Goal: Information Seeking & Learning: Learn about a topic

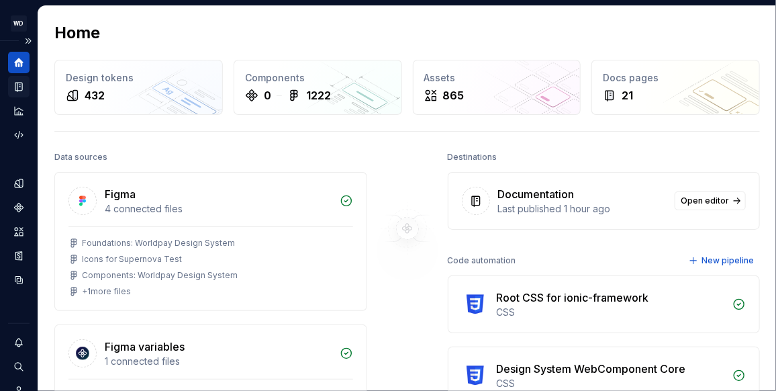
click at [14, 82] on icon "Documentation" at bounding box center [19, 87] width 12 height 12
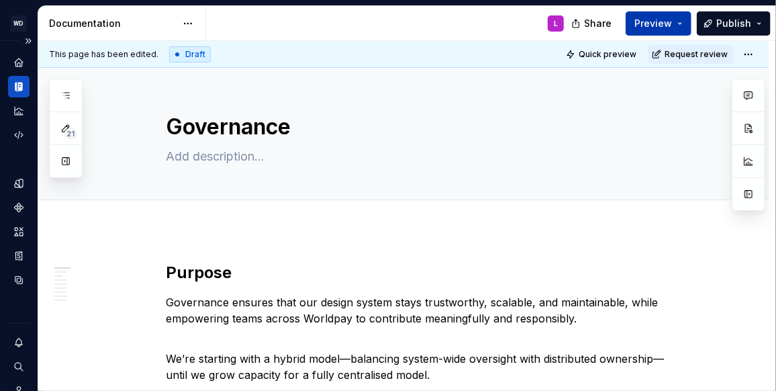
click at [678, 19] on button "Preview" at bounding box center [658, 23] width 66 height 24
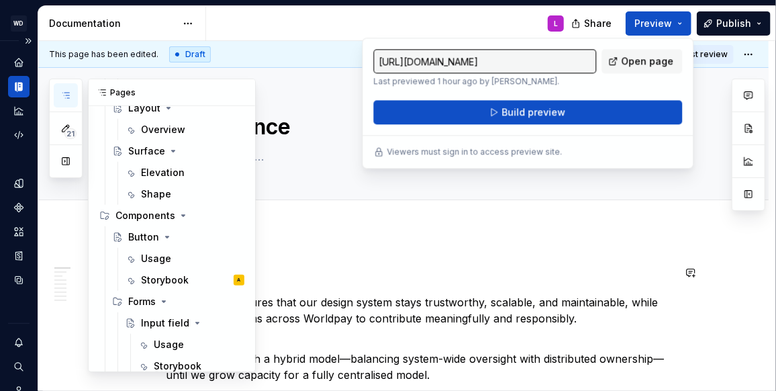
scroll to position [432, 0]
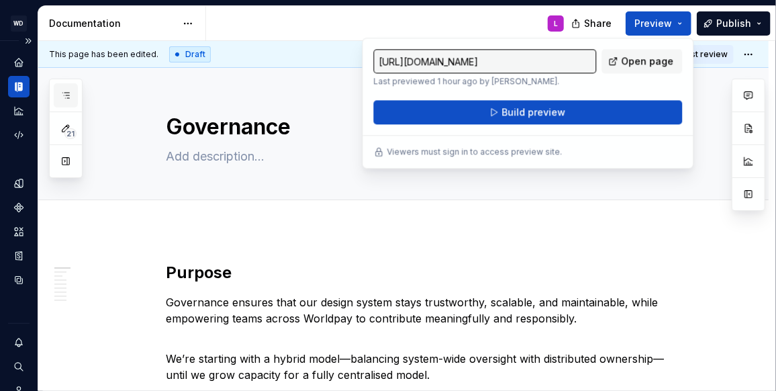
click at [66, 93] on icon "button" at bounding box center [65, 95] width 11 height 11
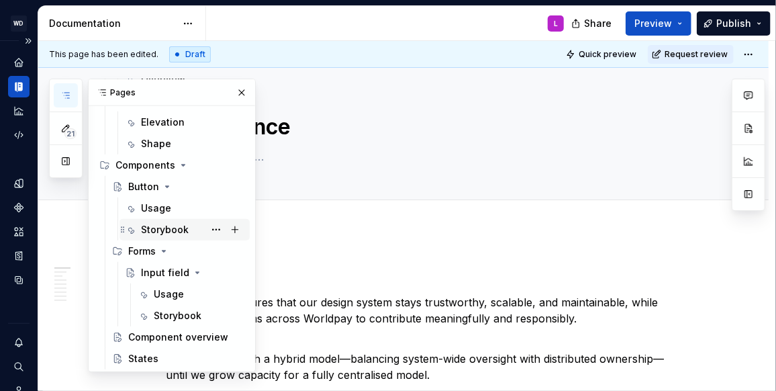
click at [168, 224] on div "Storybook" at bounding box center [165, 229] width 48 height 13
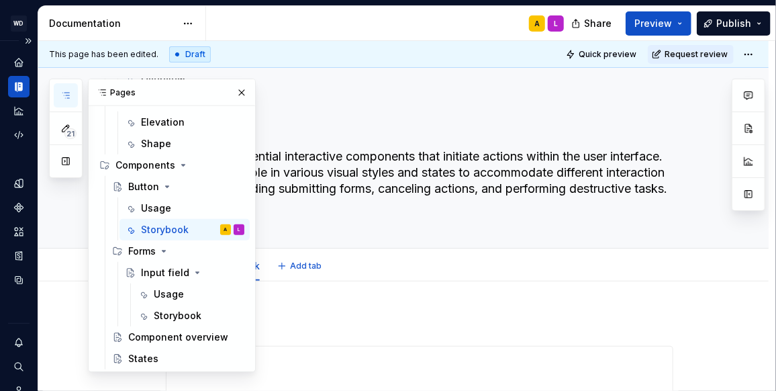
click at [463, 256] on div "Usage Storybook Add tab" at bounding box center [419, 266] width 523 height 30
click at [244, 89] on button "button" at bounding box center [241, 92] width 19 height 19
click at [172, 315] on div "Storybook" at bounding box center [178, 315] width 48 height 13
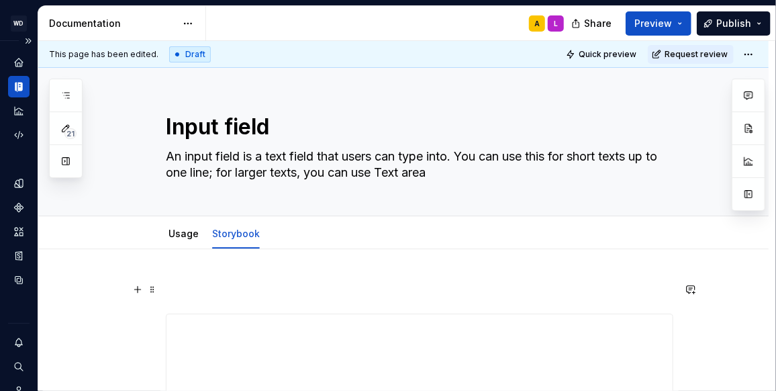
click at [251, 292] on p at bounding box center [419, 289] width 507 height 16
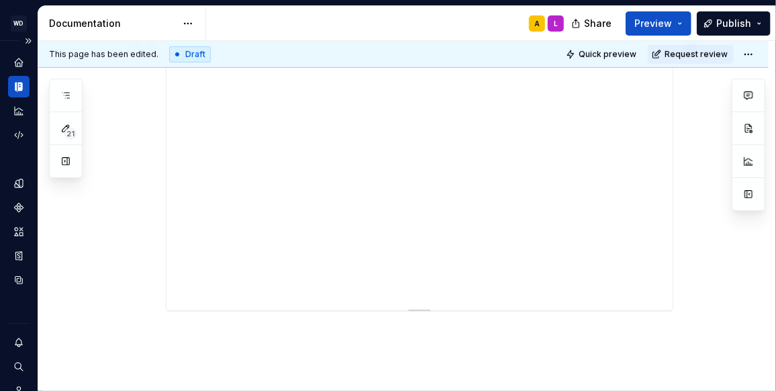
scroll to position [273, 0]
drag, startPoint x: 419, startPoint y: 308, endPoint x: 417, endPoint y: 553, distance: 244.9
click at [417, 390] on html "WD Worldpay Design System L Design system data Documentation A L Share Preview …" at bounding box center [388, 195] width 776 height 391
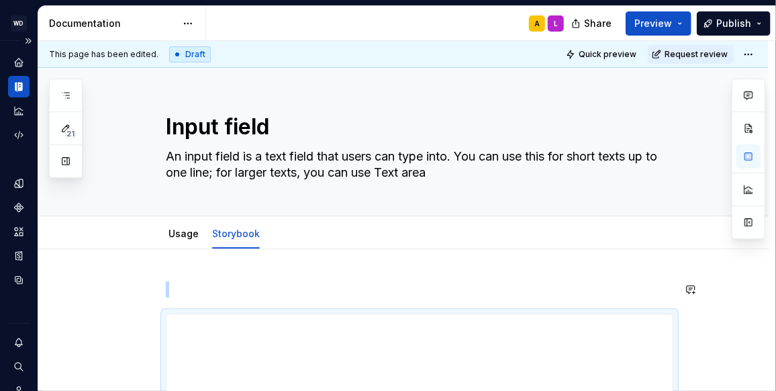
click at [680, 28] on button "Preview" at bounding box center [658, 23] width 66 height 24
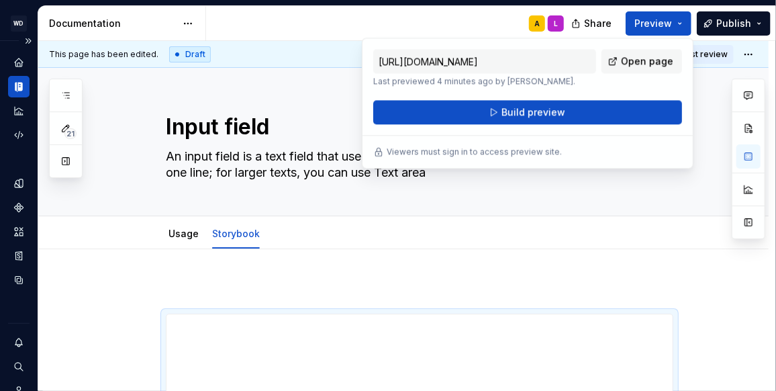
click at [639, 85] on div "[URL][DOMAIN_NAME] Last previewed 4 minutes ago by [PERSON_NAME]. Open page" at bounding box center [527, 68] width 309 height 38
type textarea "*"
